Goal: Browse casually

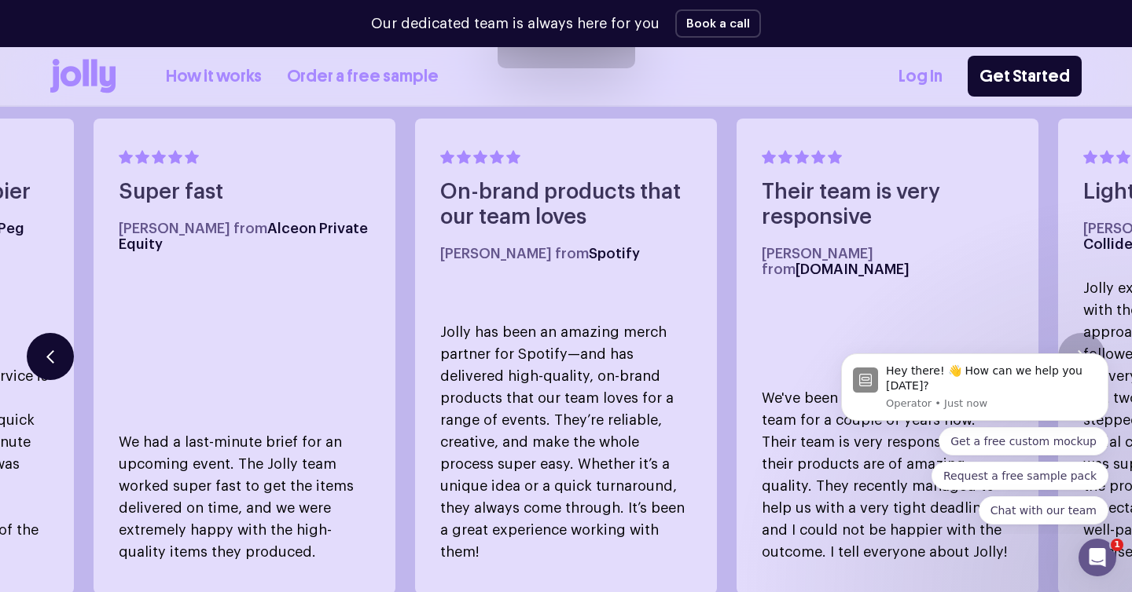
click at [37, 341] on button "button" at bounding box center [50, 356] width 47 height 47
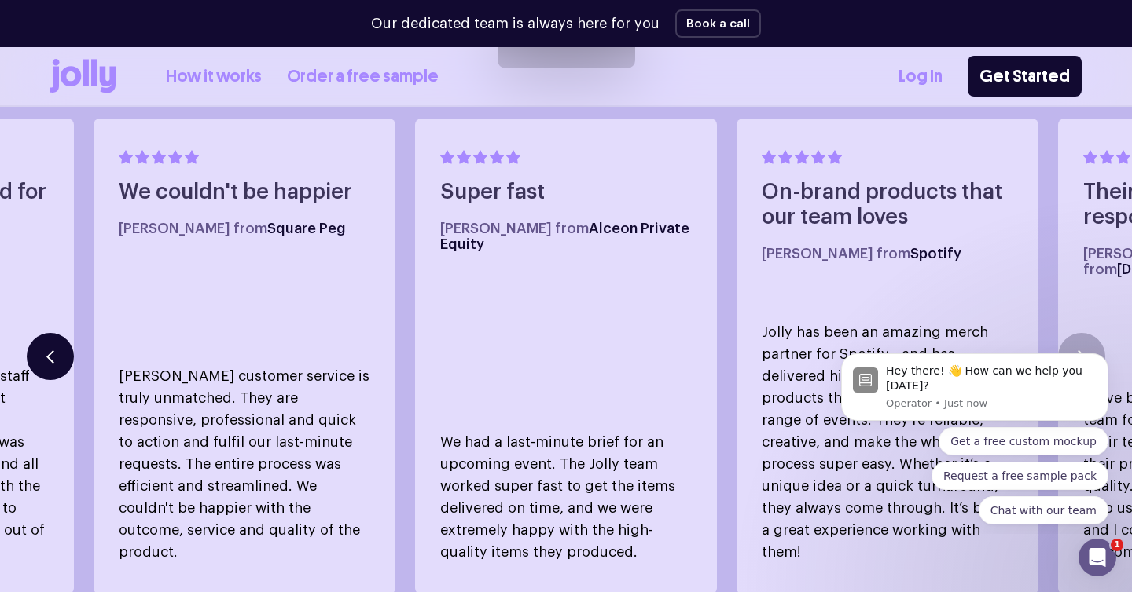
click at [37, 341] on button "button" at bounding box center [50, 356] width 47 height 47
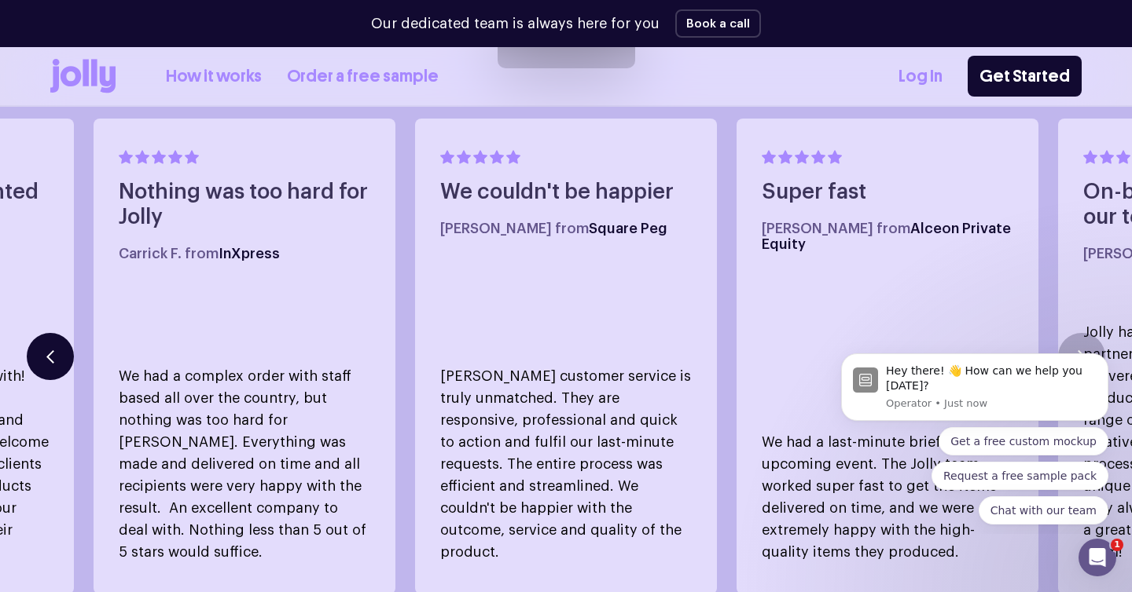
click at [37, 341] on button "button" at bounding box center [50, 356] width 47 height 47
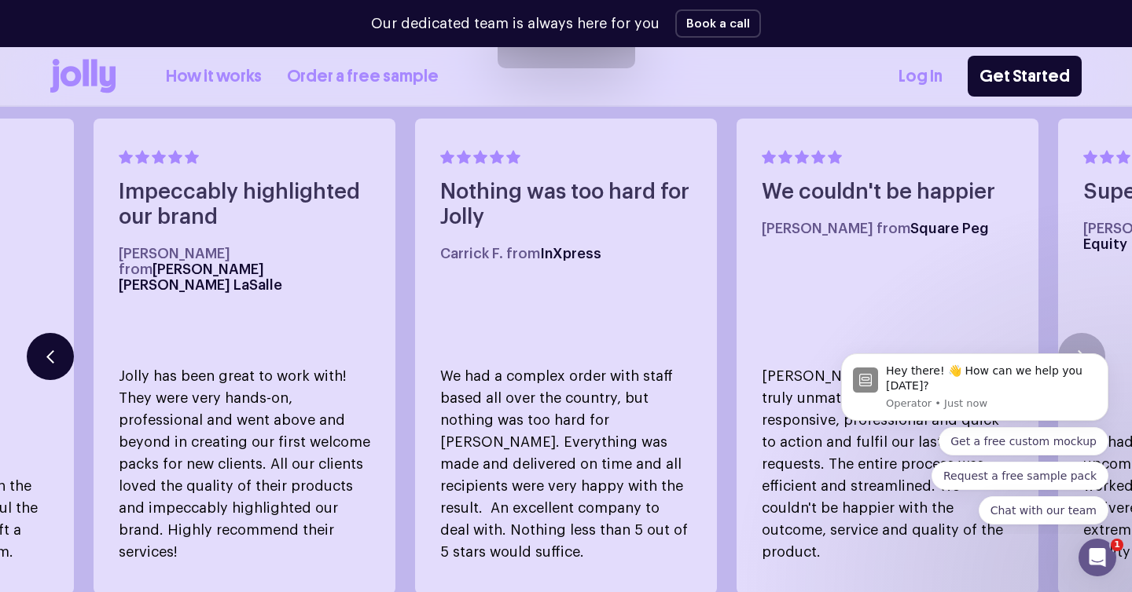
click at [37, 341] on button "button" at bounding box center [50, 356] width 47 height 47
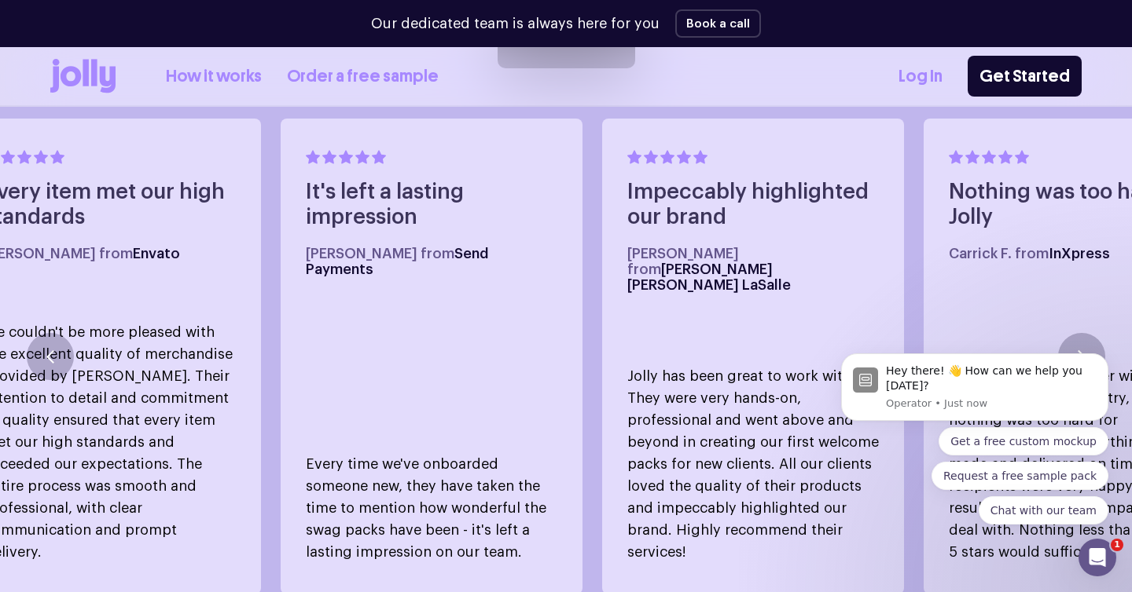
drag, startPoint x: 118, startPoint y: 424, endPoint x: 288, endPoint y: 497, distance: 184.8
click at [306, 497] on p "Every time we've onboarded someone new, they have taken the time to mention how…" at bounding box center [431, 508] width 251 height 110
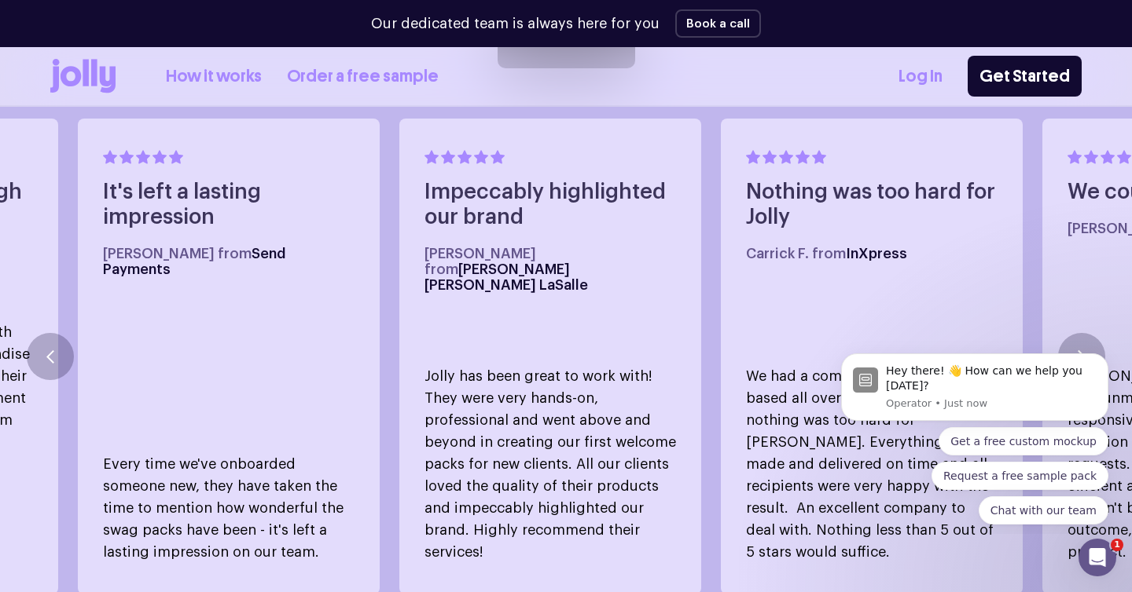
drag, startPoint x: 266, startPoint y: 493, endPoint x: 248, endPoint y: 474, distance: 26.1
click at [248, 474] on p "Every time we've onboarded someone new, they have taken the time to mention how…" at bounding box center [228, 508] width 251 height 110
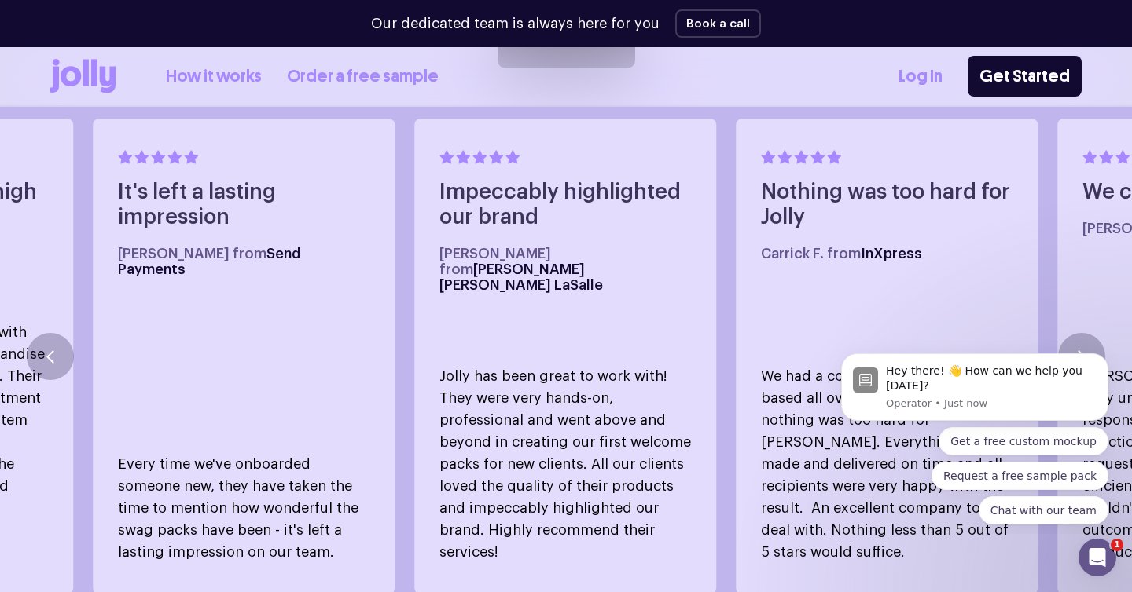
click at [248, 474] on p "Every time we've onboarded someone new, they have taken the time to mention how…" at bounding box center [243, 508] width 251 height 110
click at [248, 474] on p "Every time we've onboarded someone new, they have taken the time to mention how…" at bounding box center [244, 508] width 251 height 110
